Goal: Task Accomplishment & Management: Manage account settings

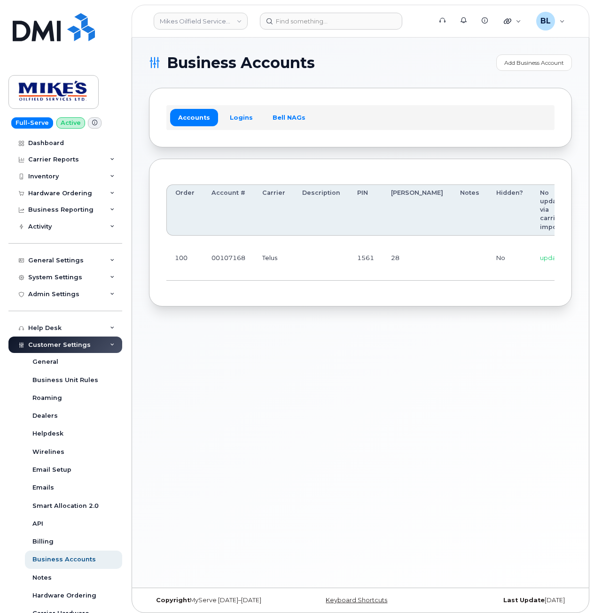
scroll to position [0, 125]
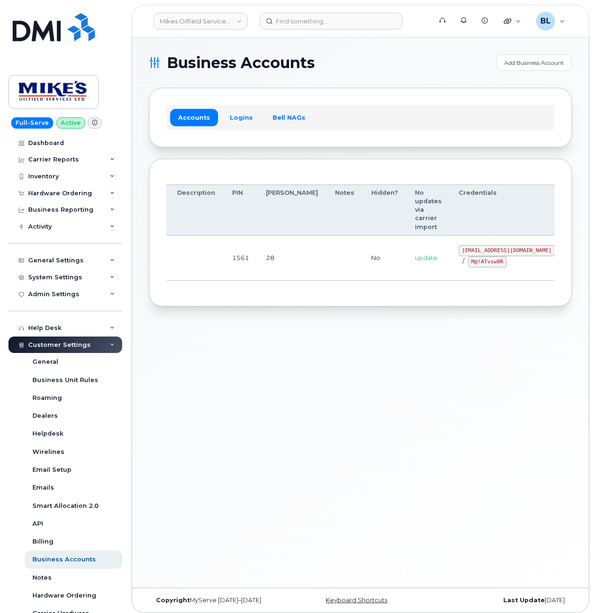
drag, startPoint x: 448, startPoint y: 260, endPoint x: 667, endPoint y: 259, distance: 219.3
click at [417, 312] on div "Business Accounts Add Business Account Accounts Logins Bell NAGs Order Account …" at bounding box center [360, 313] width 457 height 550
drag, startPoint x: 407, startPoint y: 248, endPoint x: 489, endPoint y: 255, distance: 82.0
click at [489, 255] on td "mikes.oilfield@outlook.com / M@!ATvsw0R" at bounding box center [506, 258] width 113 height 45
copy code "mikes.oilfield@outlook.com"
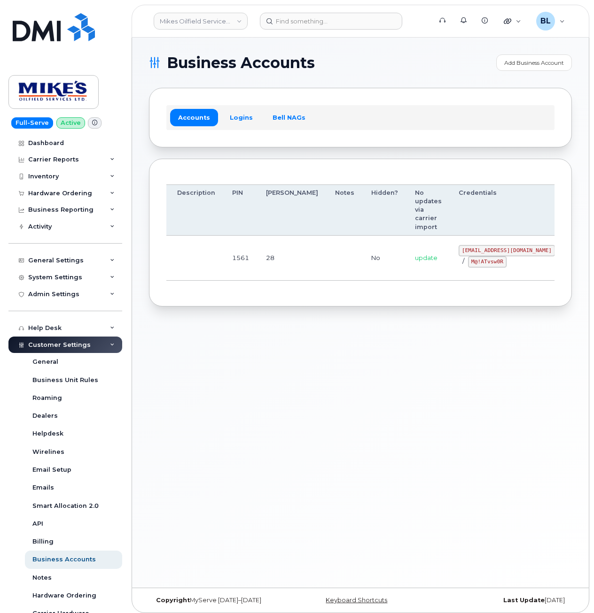
drag, startPoint x: 351, startPoint y: 305, endPoint x: 364, endPoint y: 300, distance: 14.0
click at [358, 302] on div "Order Account # Carrier Description PIN Bill Day Notes Hidden? No updates via c…" at bounding box center [360, 233] width 423 height 148
drag, startPoint x: 421, startPoint y: 259, endPoint x: 455, endPoint y: 266, distance: 34.9
click at [458, 266] on div "mikes.oilfield@outlook.com / M@!ATvsw0R" at bounding box center [506, 256] width 96 height 23
copy code "M@!ATvsw0R"
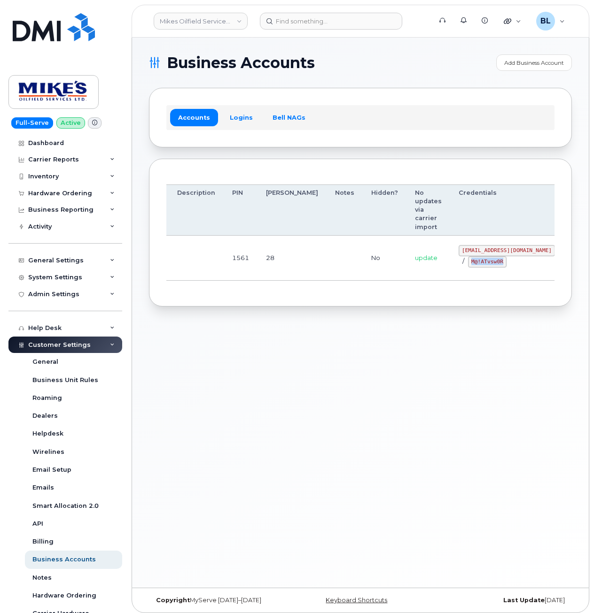
click at [277, 378] on div "Business Accounts Add Business Account Accounts Logins Bell NAGs Order Account …" at bounding box center [360, 313] width 457 height 550
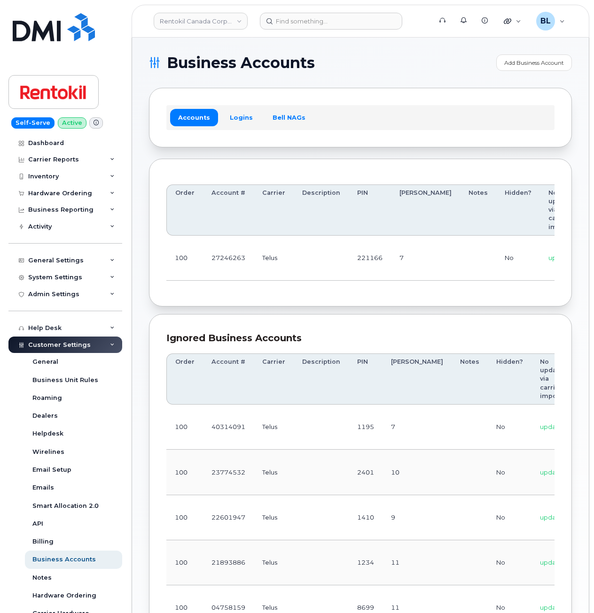
scroll to position [0, 131]
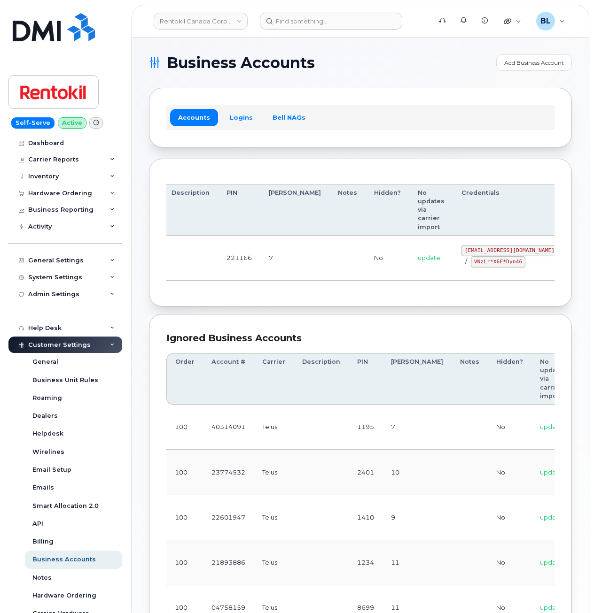
drag, startPoint x: 318, startPoint y: 250, endPoint x: 518, endPoint y: 252, distance: 200.1
drag, startPoint x: 415, startPoint y: 249, endPoint x: 488, endPoint y: 249, distance: 73.3
click at [488, 249] on code "malorie.bell@rentokil.com" at bounding box center [509, 250] width 96 height 11
copy code "malorie.bell@rentokil.com"
click at [335, 306] on div "Order Account # Carrier Description PIN Bill Day Notes Hidden? No updates via c…" at bounding box center [360, 233] width 423 height 148
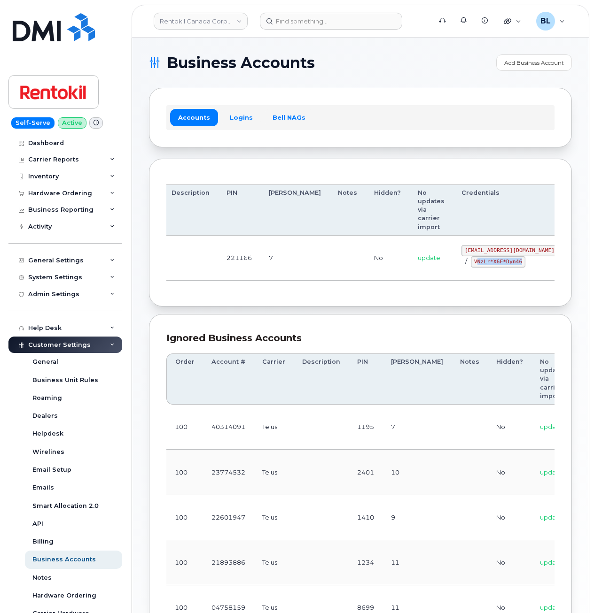
drag, startPoint x: 427, startPoint y: 260, endPoint x: 467, endPoint y: 268, distance: 40.7
click at [467, 268] on td "malorie.bell@rentokil.com / VNzLr*X6F*Dyn46" at bounding box center [509, 258] width 113 height 45
drag, startPoint x: 467, startPoint y: 268, endPoint x: 425, endPoint y: 261, distance: 43.2
click at [471, 262] on code "VNzLr*X6F*Dyn46" at bounding box center [498, 261] width 54 height 11
click at [461, 260] on div "malorie.bell@rentokil.com / VNzLr*X6F*Dyn46" at bounding box center [509, 256] width 96 height 23
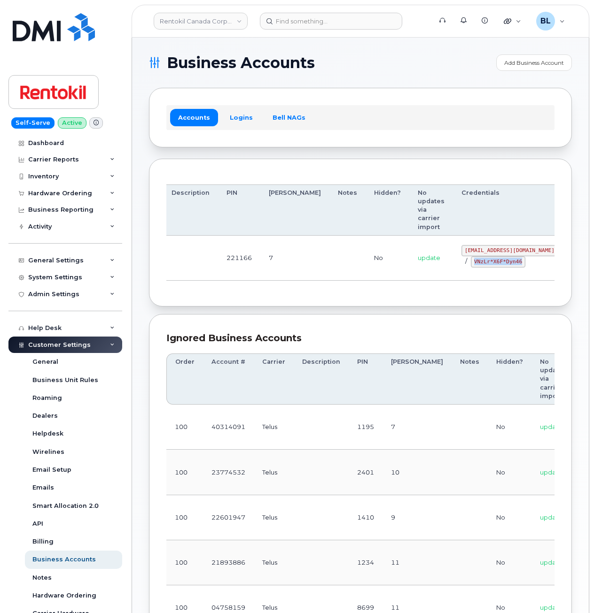
drag, startPoint x: 423, startPoint y: 260, endPoint x: 469, endPoint y: 266, distance: 46.0
click at [471, 266] on code "VNzLr*X6F*Dyn46" at bounding box center [498, 261] width 54 height 11
copy code "VNzLr*X6F*Dyn46"
click at [359, 334] on div "Ignored Business Accounts Order Account # Carrier Description PIN Bill Day Note…" at bounding box center [360, 553] width 423 height 478
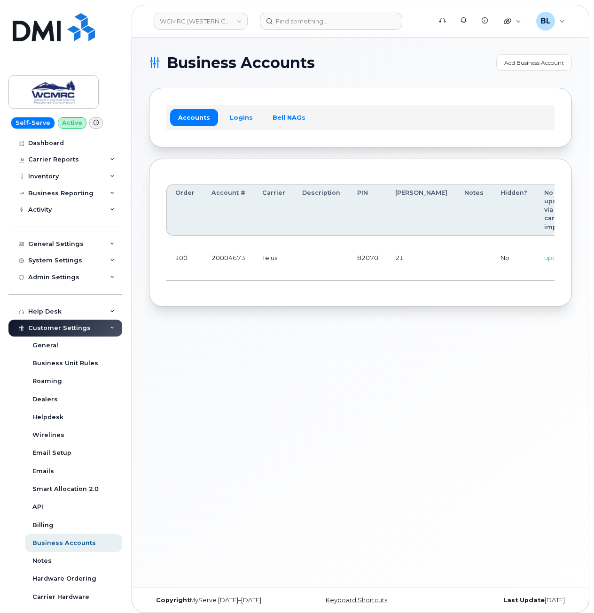
scroll to position [0, 88]
drag, startPoint x: 291, startPoint y: 248, endPoint x: 496, endPoint y: 249, distance: 205.7
drag, startPoint x: 451, startPoint y: 246, endPoint x: 492, endPoint y: 244, distance: 40.4
click at [500, 245] on code "ap@wcmrc.com" at bounding box center [548, 250] width 96 height 11
copy code "ap@wcmrc.com"
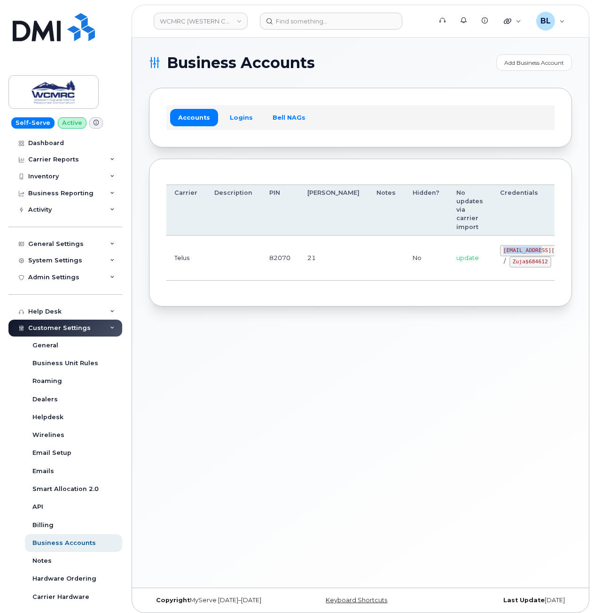
click at [491, 280] on td "ap@wcmrc.com / Zuja$684612" at bounding box center [547, 258] width 113 height 45
drag, startPoint x: 447, startPoint y: 264, endPoint x: 487, endPoint y: 269, distance: 40.2
click at [491, 269] on td "ap@wcmrc.com / Zuja$684612" at bounding box center [547, 258] width 113 height 45
copy code "Zuja$684612"
drag, startPoint x: 285, startPoint y: 371, endPoint x: 286, endPoint y: 355, distance: 15.5
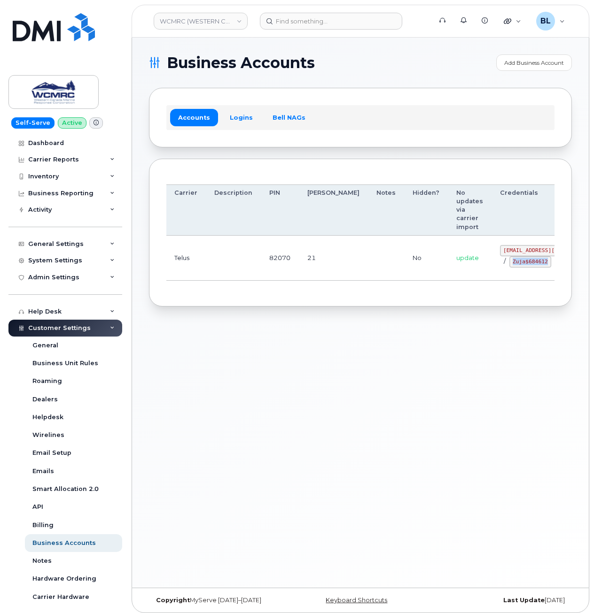
click at [285, 371] on div "Business Accounts Add Business Account Accounts Logins Bell NAGs Order Account …" at bounding box center [360, 313] width 457 height 550
drag, startPoint x: 454, startPoint y: 245, endPoint x: 491, endPoint y: 251, distance: 37.6
click at [500, 251] on code "ap@wcmrc.com" at bounding box center [548, 250] width 96 height 11
copy code "ap@wcmrc.com"
drag, startPoint x: 478, startPoint y: 302, endPoint x: 454, endPoint y: 277, distance: 34.5
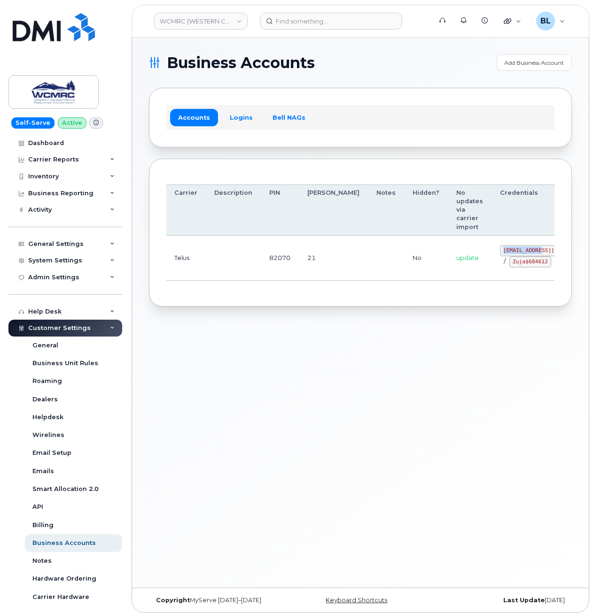
click at [478, 302] on div "Order Account # Carrier Description PIN Bill Day Notes Hidden? No updates via c…" at bounding box center [360, 233] width 423 height 148
drag, startPoint x: 454, startPoint y: 270, endPoint x: 487, endPoint y: 268, distance: 32.4
click at [509, 268] on code "Zuja$684612" at bounding box center [530, 261] width 42 height 11
copy code "Zuja$684612"
click at [395, 83] on section "Business Accounts Add Business Account Accounts Logins Bell NAGs Order Account …" at bounding box center [360, 180] width 423 height 252
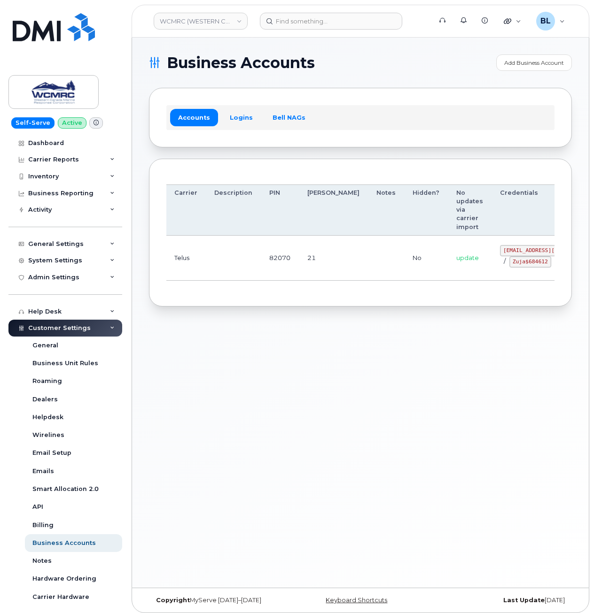
drag, startPoint x: 370, startPoint y: 85, endPoint x: 361, endPoint y: 66, distance: 21.2
click at [370, 83] on section "Business Accounts Add Business Account Accounts Logins Bell NAGs Order Account …" at bounding box center [360, 180] width 423 height 252
drag, startPoint x: 392, startPoint y: 250, endPoint x: 422, endPoint y: 256, distance: 31.0
drag, startPoint x: 448, startPoint y: 244, endPoint x: 491, endPoint y: 248, distance: 42.9
click at [491, 248] on td "ap@wcmrc.com / Zuja$684612" at bounding box center [547, 258] width 113 height 45
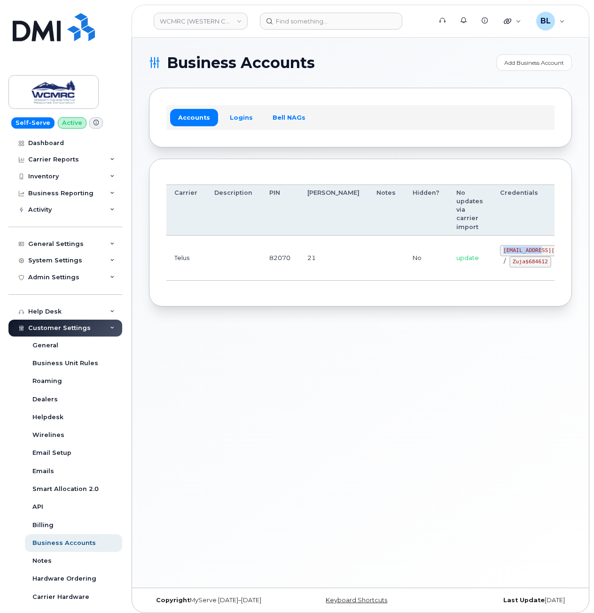
copy code "ap@wcmrc.com"
drag, startPoint x: 450, startPoint y: 262, endPoint x: 488, endPoint y: 264, distance: 38.6
click at [492, 264] on td "ap@wcmrc.com / Zuja$684612" at bounding box center [548, 258] width 113 height 45
copy code "Zuja$684612"
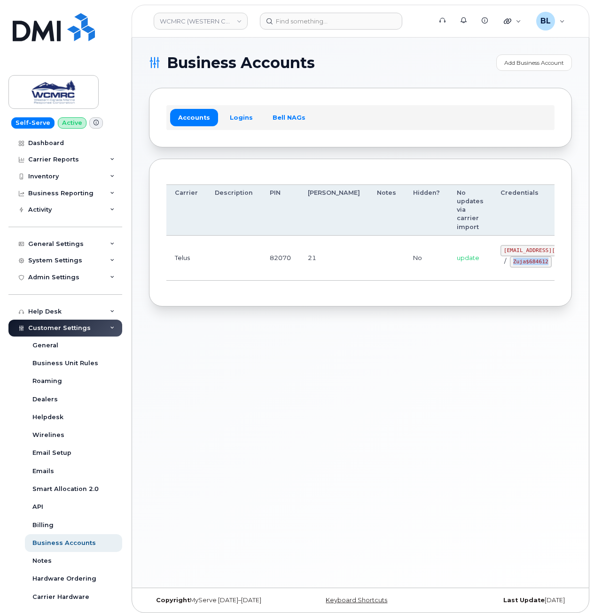
click at [316, 336] on div "Business Accounts Add Business Account Accounts Logins Bell NAGs Order Account …" at bounding box center [360, 313] width 457 height 550
click at [309, 242] on td "21" at bounding box center [333, 258] width 69 height 45
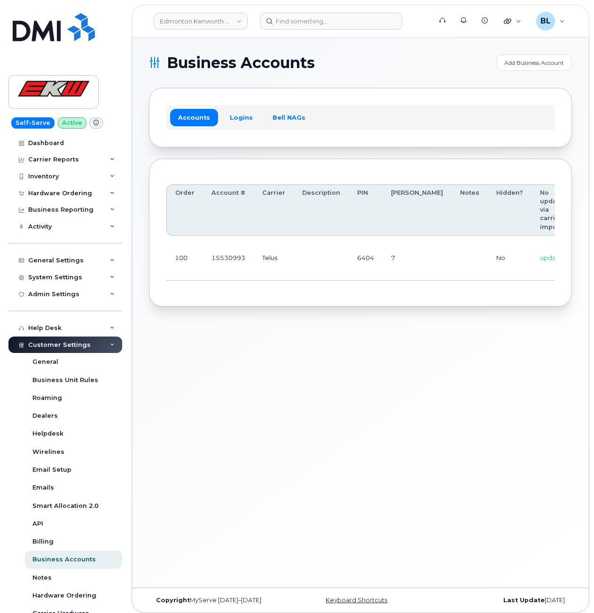
scroll to position [0, 78]
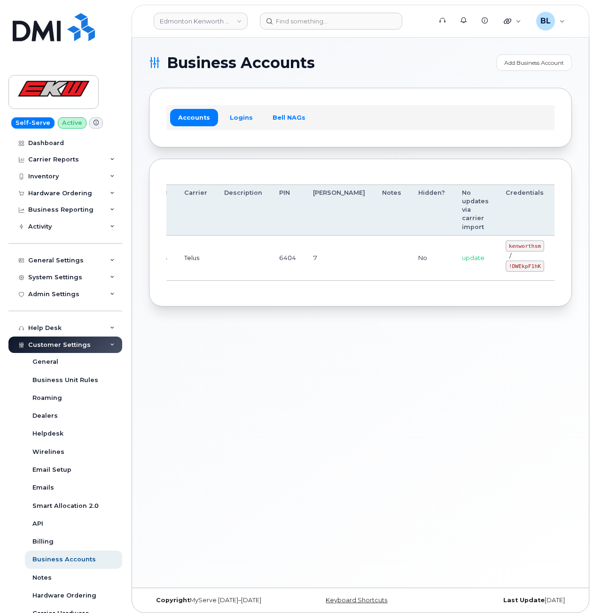
drag, startPoint x: 439, startPoint y: 231, endPoint x: 494, endPoint y: 232, distance: 54.5
drag, startPoint x: 458, startPoint y: 245, endPoint x: 490, endPoint y: 245, distance: 31.9
click at [505, 245] on code "kenworthsm" at bounding box center [524, 245] width 39 height 11
copy code "kenworthsm"
drag, startPoint x: 460, startPoint y: 267, endPoint x: 489, endPoint y: 267, distance: 29.1
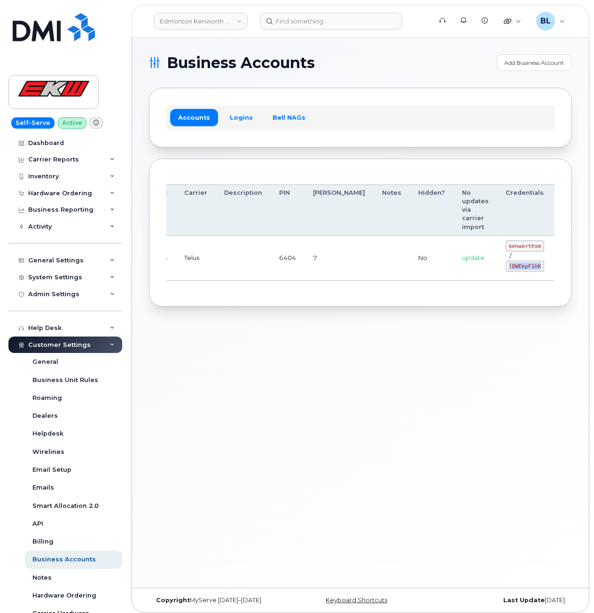
click at [505, 267] on code "!DWEkpF1hK" at bounding box center [524, 266] width 39 height 11
copy code "!DWEkpF1hK"
click at [279, 107] on div "Accounts Logins Bell NAGs" at bounding box center [360, 117] width 388 height 24
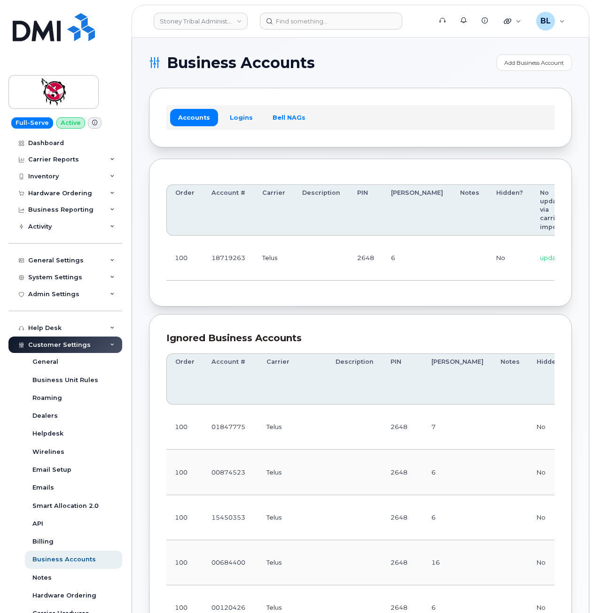
drag, startPoint x: 338, startPoint y: 306, endPoint x: 330, endPoint y: 297, distance: 12.0
click at [338, 306] on div "Order Account # Carrier Description PIN Bill Day Notes Hidden? No updates via c…" at bounding box center [360, 233] width 423 height 148
drag, startPoint x: 310, startPoint y: 250, endPoint x: 465, endPoint y: 253, distance: 155.5
drag, startPoint x: 444, startPoint y: 250, endPoint x: 490, endPoint y: 250, distance: 46.5
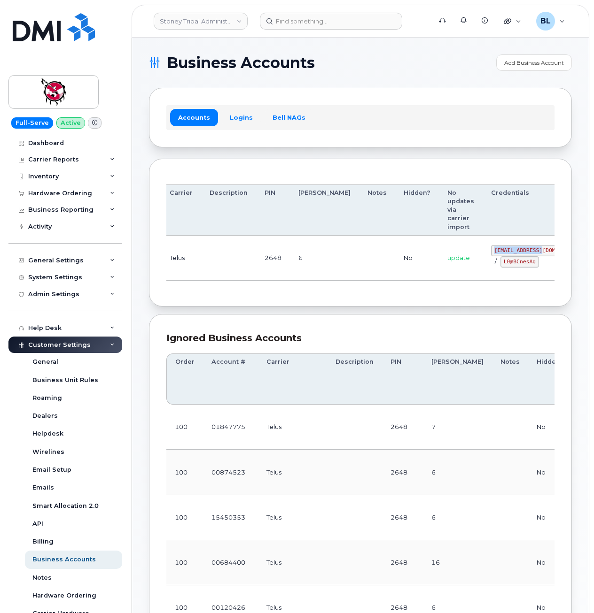
click at [491, 250] on code "18719263@sm.com" at bounding box center [539, 250] width 96 height 11
copy code "18719263@sm.com"
click at [439, 263] on td "update" at bounding box center [461, 258] width 44 height 45
drag, startPoint x: 463, startPoint y: 259, endPoint x: 488, endPoint y: 263, distance: 26.2
click at [491, 263] on div "18719263@sm.com / L0@BCnesAg" at bounding box center [539, 256] width 96 height 23
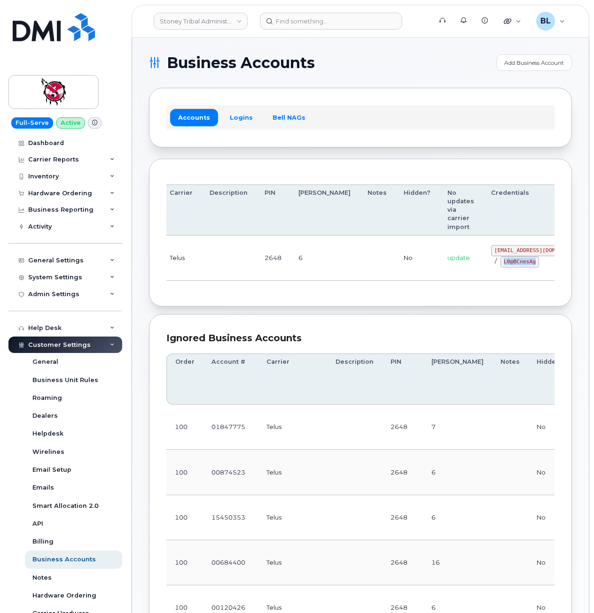
copy code "L0@BCnesAg"
click at [359, 281] on td at bounding box center [377, 258] width 36 height 45
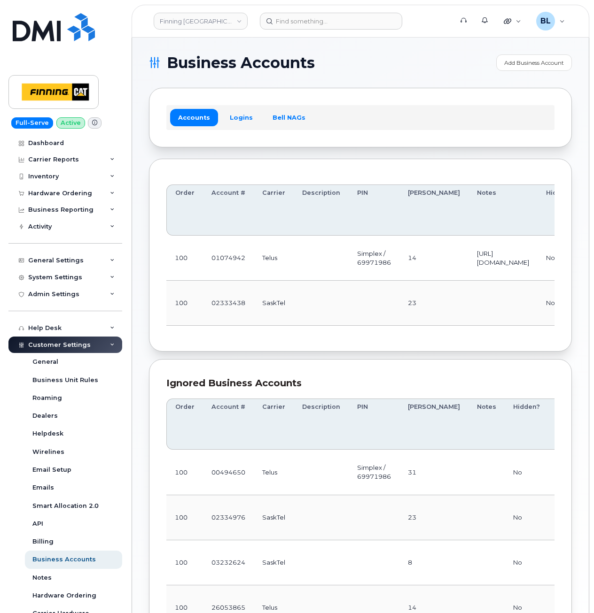
click at [304, 259] on td at bounding box center [321, 258] width 55 height 45
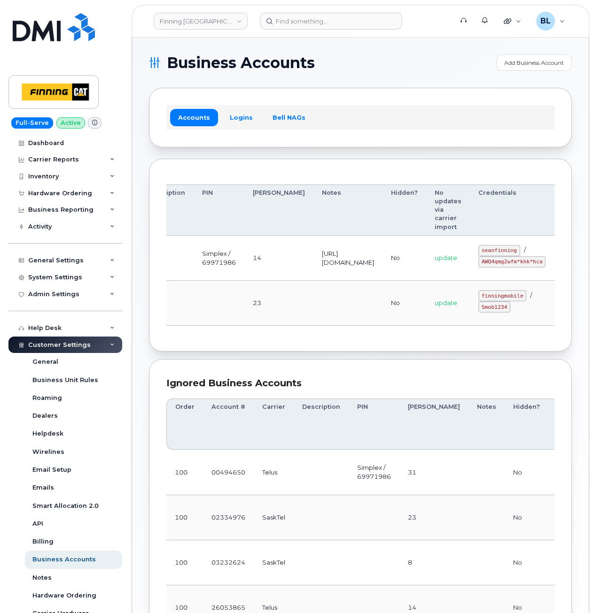
drag, startPoint x: 478, startPoint y: 264, endPoint x: 614, endPoint y: 270, distance: 135.9
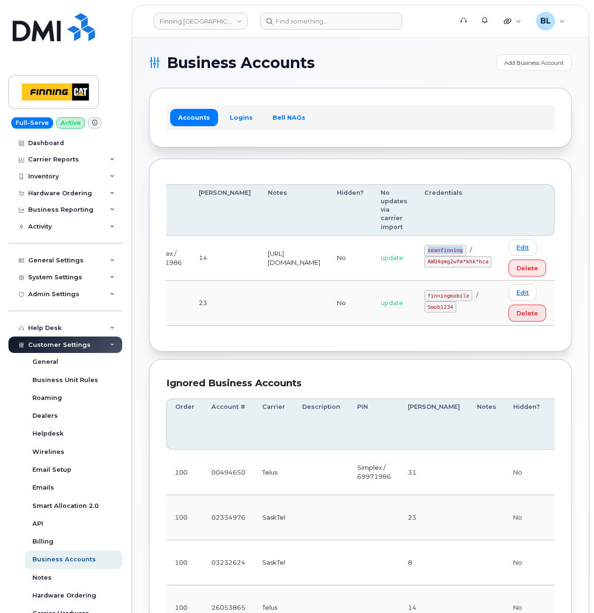
drag, startPoint x: 428, startPoint y: 248, endPoint x: 466, endPoint y: 250, distance: 38.1
click at [466, 250] on td "seanfinning / AWQ4qmg2wfm*khk*hca" at bounding box center [458, 258] width 84 height 45
copy code "seanfinning"
click at [362, 280] on td "No" at bounding box center [350, 258] width 44 height 45
drag, startPoint x: 433, startPoint y: 260, endPoint x: 491, endPoint y: 263, distance: 57.9
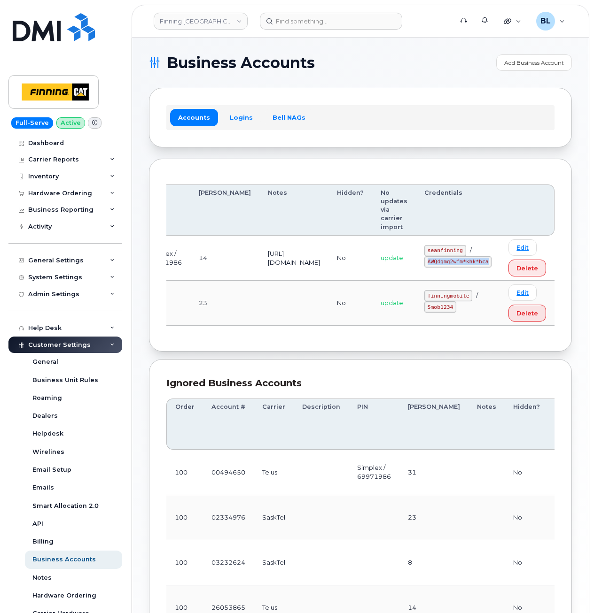
click at [491, 263] on code "AWQ4qmg2wfm*khk*hca" at bounding box center [457, 261] width 67 height 11
copy code "AWQ4qmg2wfm*khk*hca"
click at [323, 293] on td at bounding box center [293, 303] width 69 height 45
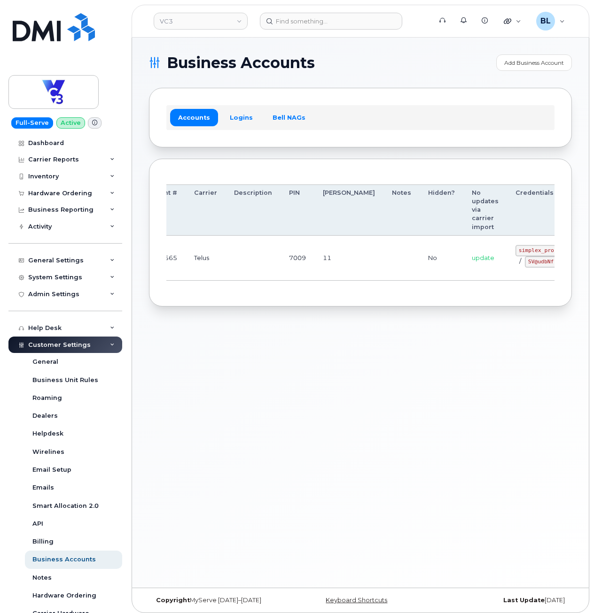
drag, startPoint x: 327, startPoint y: 243, endPoint x: 469, endPoint y: 244, distance: 141.4
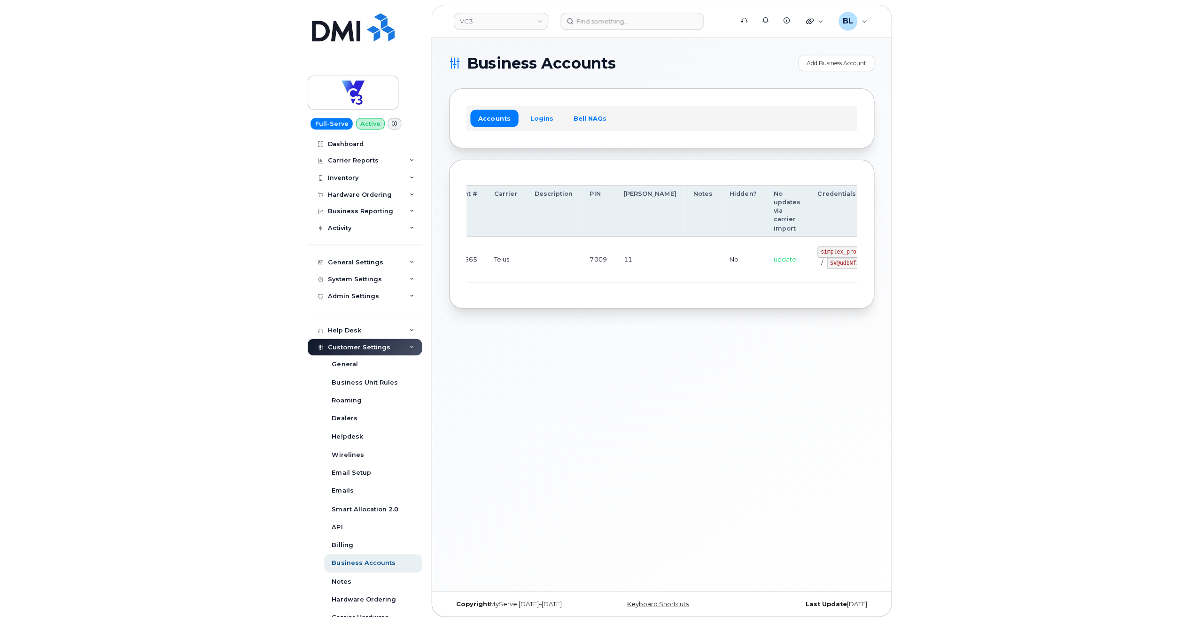
scroll to position [0, 104]
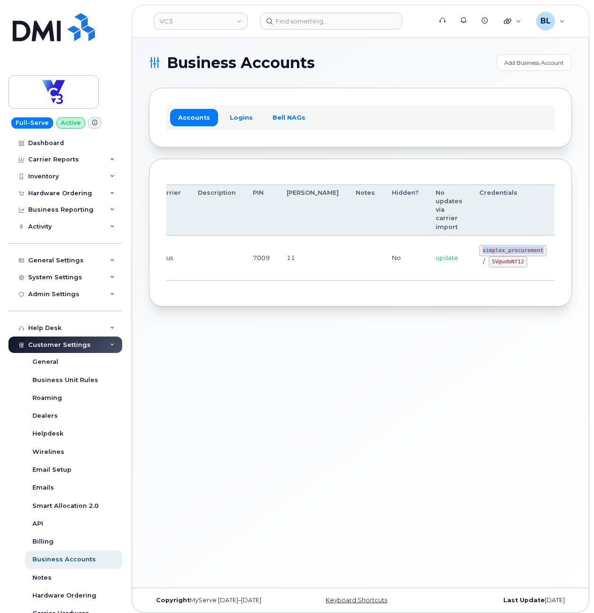
drag, startPoint x: 427, startPoint y: 253, endPoint x: 489, endPoint y: 256, distance: 62.1
click at [489, 256] on td "simplex_procurement / SV@udbNf12" at bounding box center [513, 258] width 84 height 45
copy code "simplex_procurement"
click at [488, 259] on code "SV@udbNf12" at bounding box center [507, 261] width 39 height 11
drag, startPoint x: 442, startPoint y: 263, endPoint x: 472, endPoint y: 265, distance: 30.2
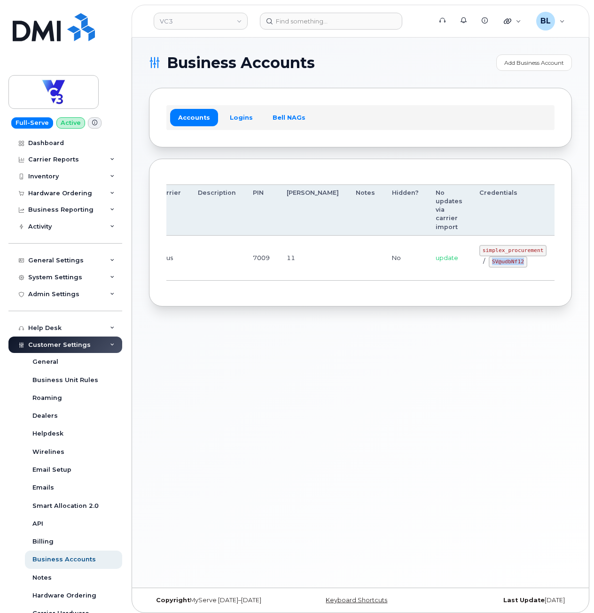
click at [488, 265] on code "SV@udbNf12" at bounding box center [507, 261] width 39 height 11
copy code "SV@udbNf12"
drag, startPoint x: 589, startPoint y: 347, endPoint x: 312, endPoint y: 359, distance: 277.4
click at [315, 355] on div "Business Accounts Add Business Account Accounts Logins Bell NAGs Order Account …" at bounding box center [360, 313] width 457 height 550
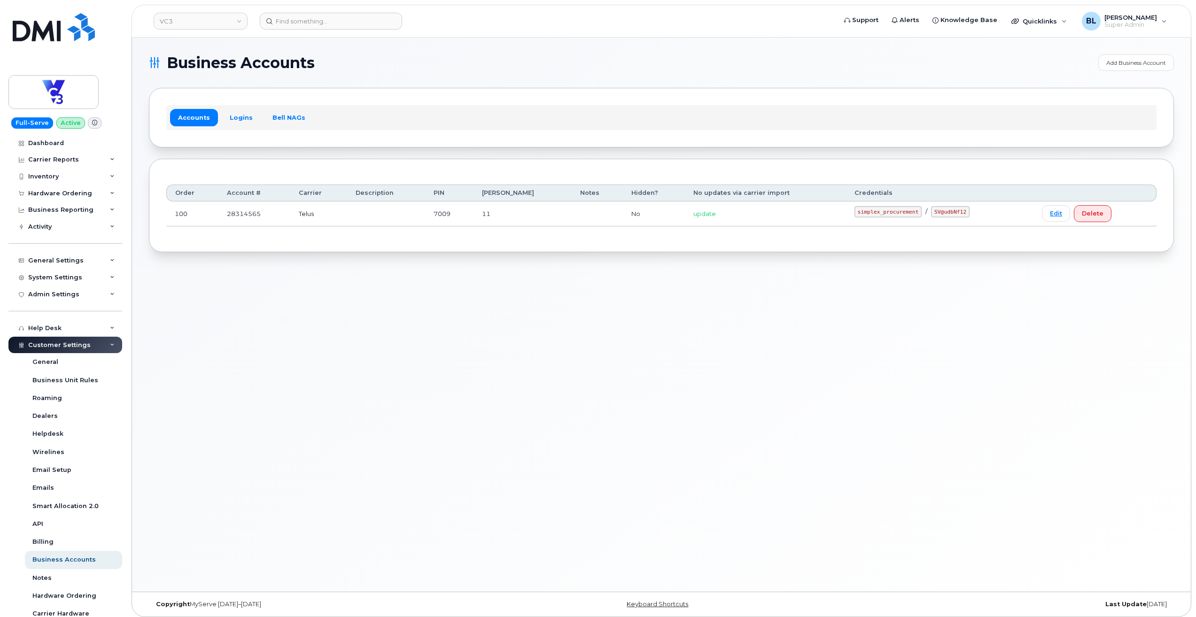
scroll to position [0, 0]
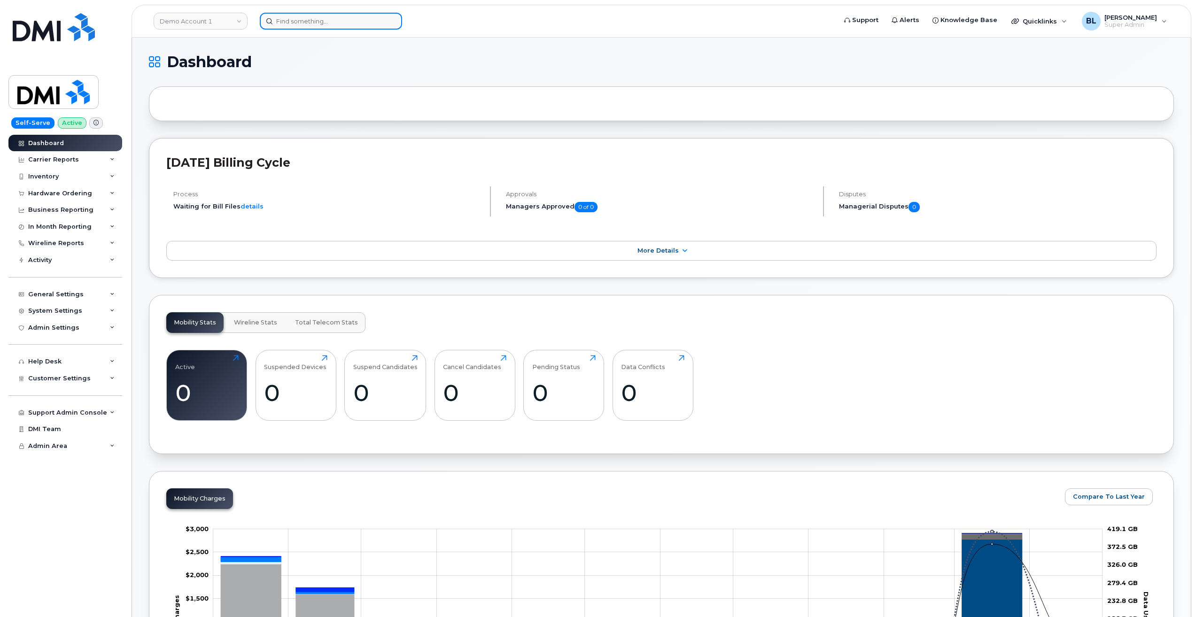
click at [291, 25] on input at bounding box center [331, 21] width 142 height 17
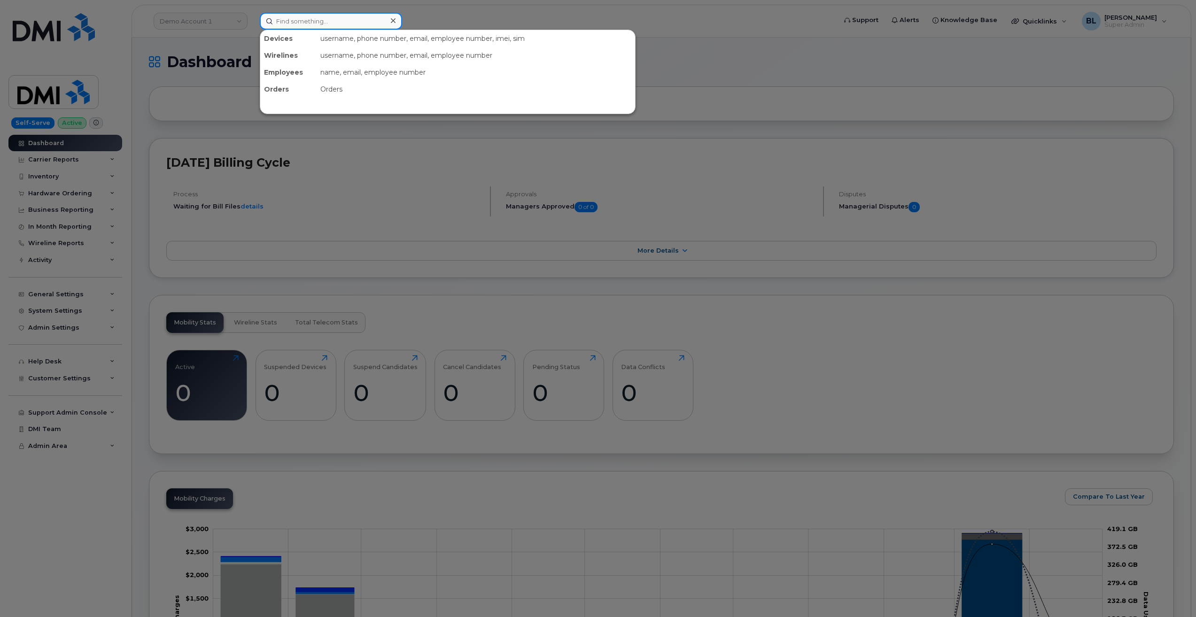
paste input "3612221854"
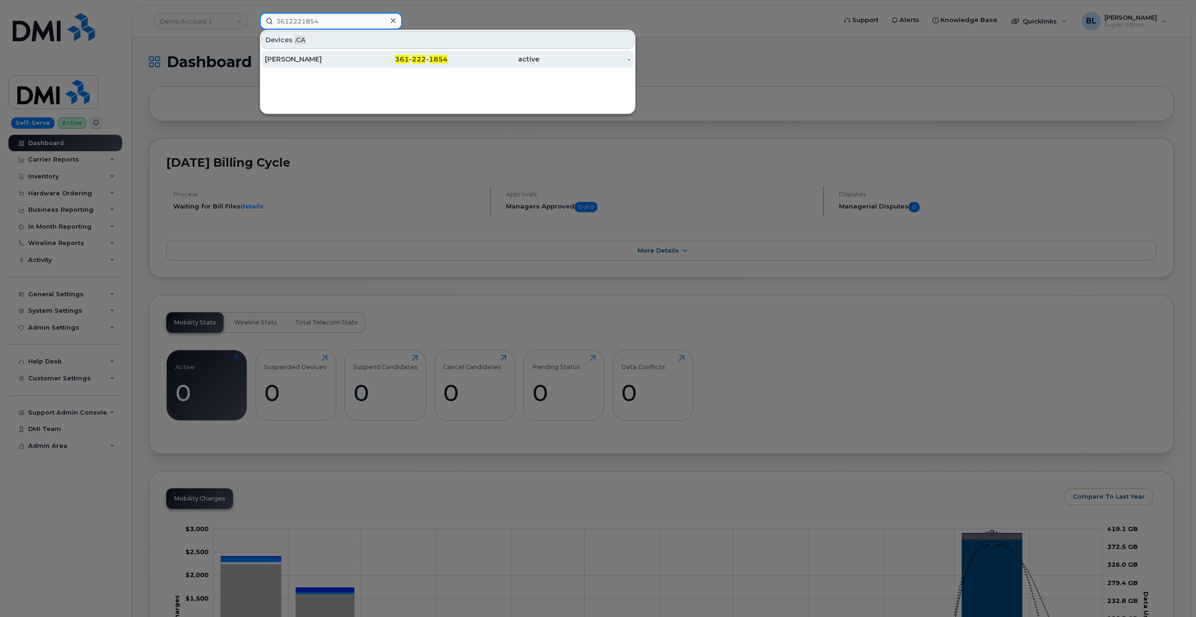
type input "3612221854"
click at [457, 58] on div "active" at bounding box center [494, 58] width 92 height 9
